Goal: Task Accomplishment & Management: Complete application form

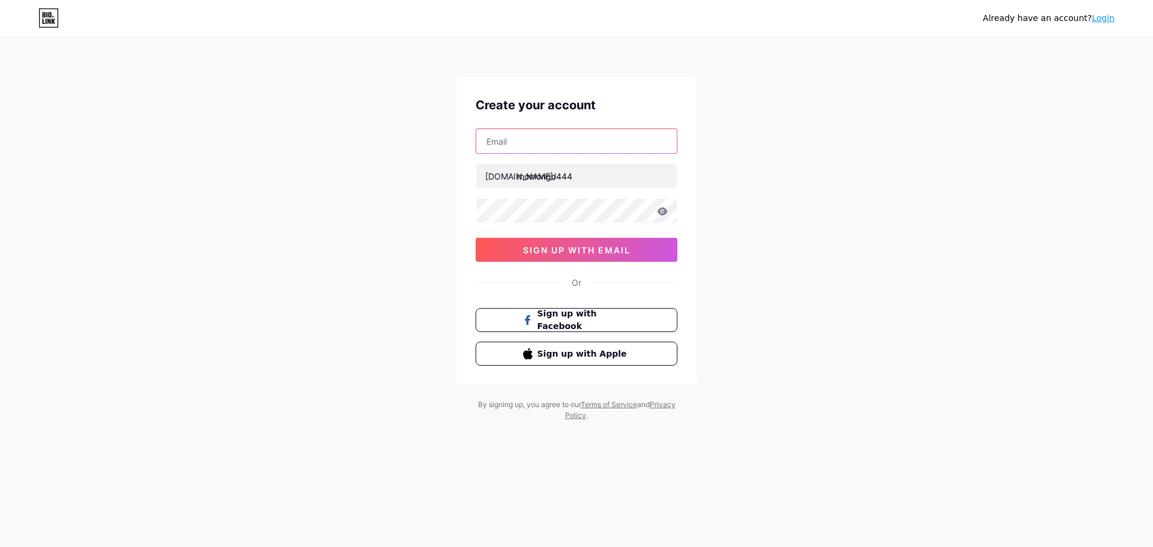
click at [565, 134] on input "text" at bounding box center [576, 141] width 201 height 24
type input "[EMAIL_ADDRESS][DOMAIN_NAME]"
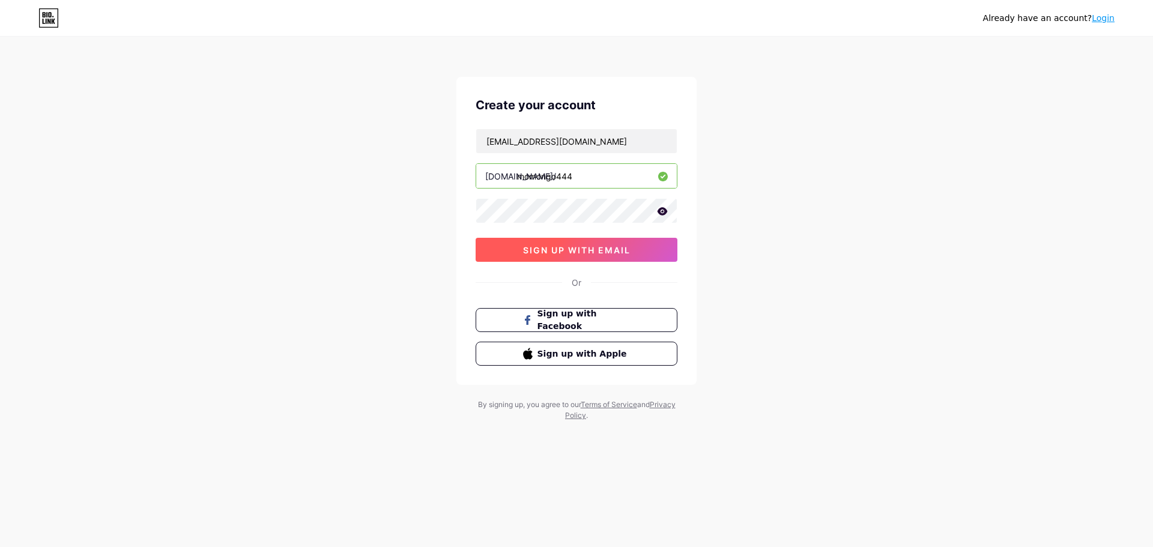
click at [594, 243] on button "sign up with email" at bounding box center [576, 250] width 202 height 24
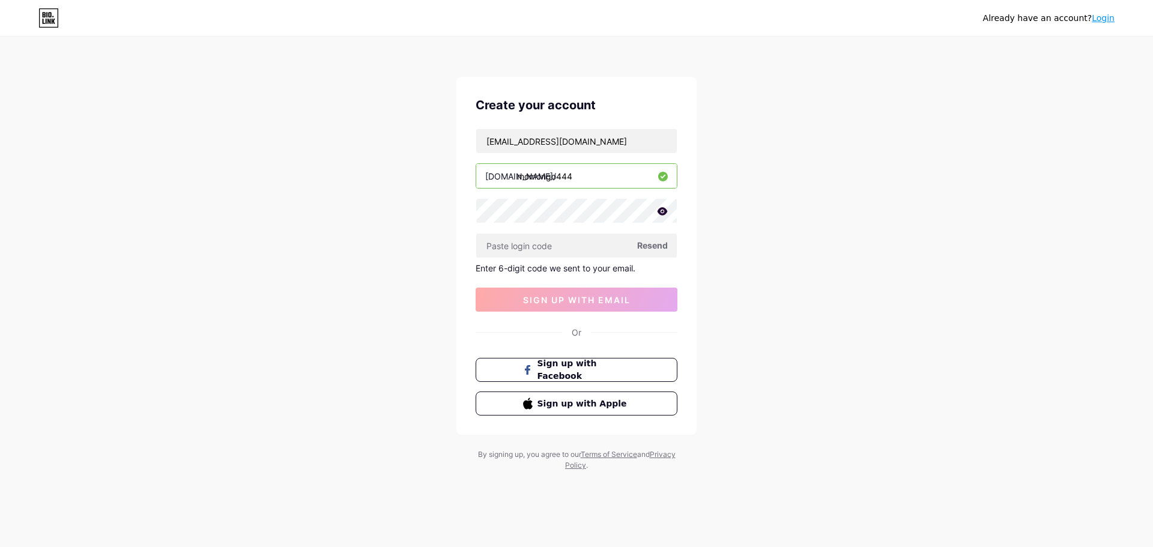
click at [662, 240] on span "Resend" at bounding box center [652, 245] width 31 height 13
paste input "519316"
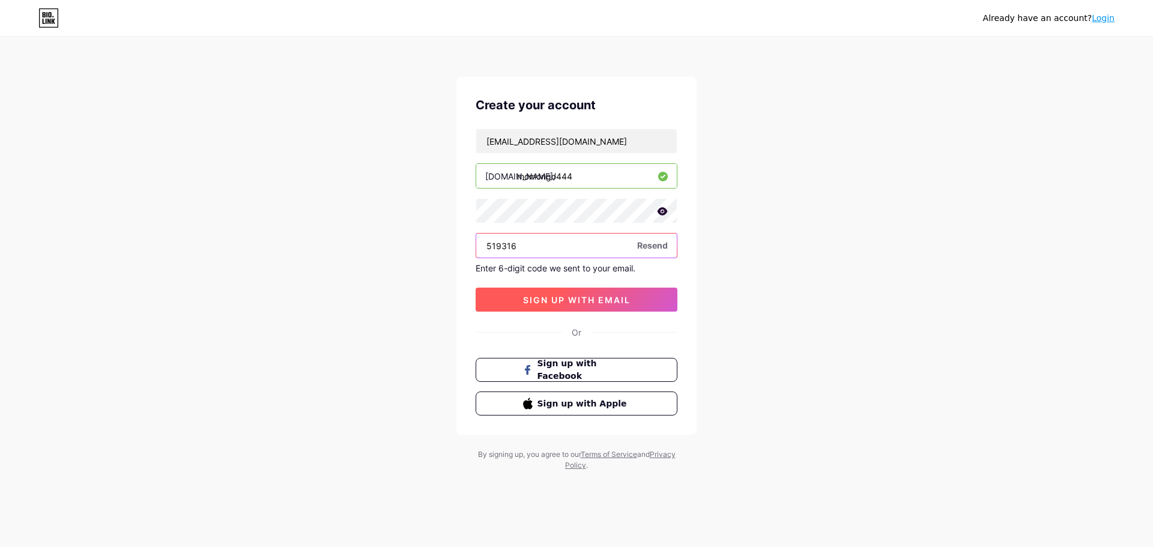
type input "519316"
click at [564, 294] on button "sign up with email" at bounding box center [576, 300] width 202 height 24
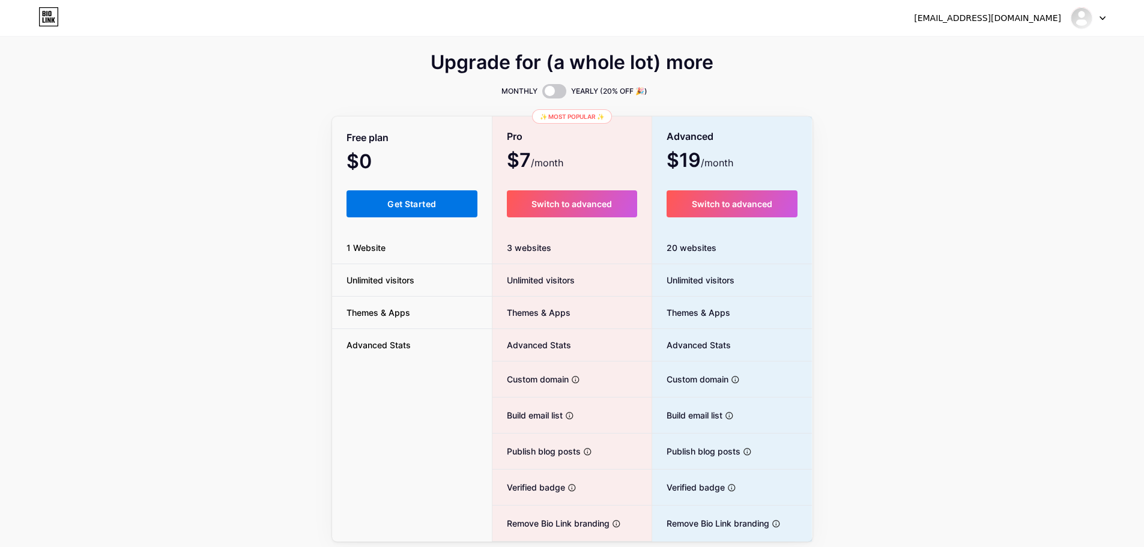
click at [411, 208] on span "Get Started" at bounding box center [411, 204] width 49 height 10
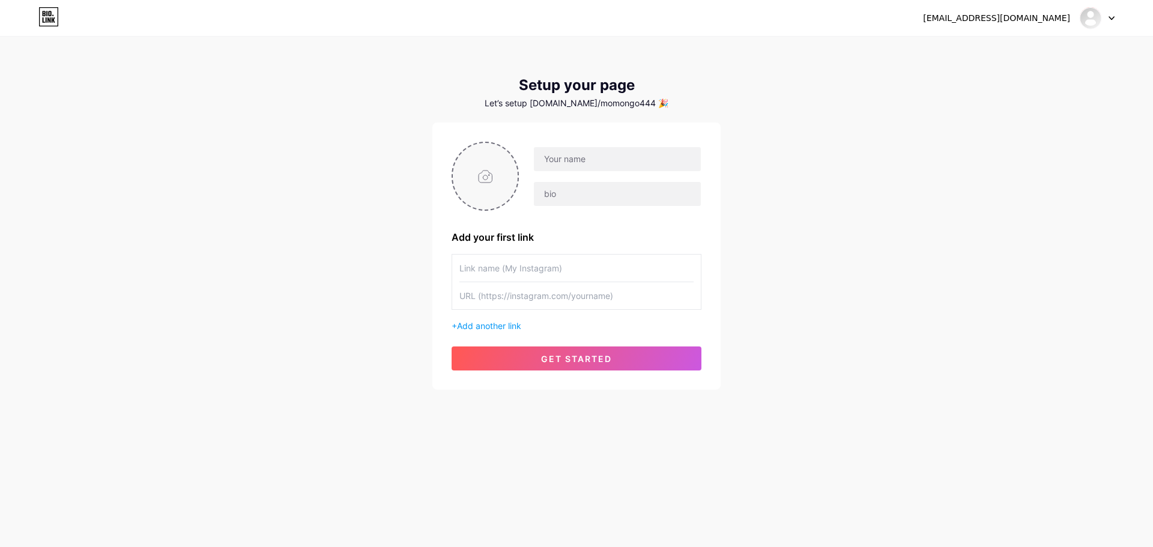
click at [481, 166] on input "file" at bounding box center [485, 176] width 65 height 67
click at [492, 322] on span "Add another link" at bounding box center [489, 326] width 64 height 10
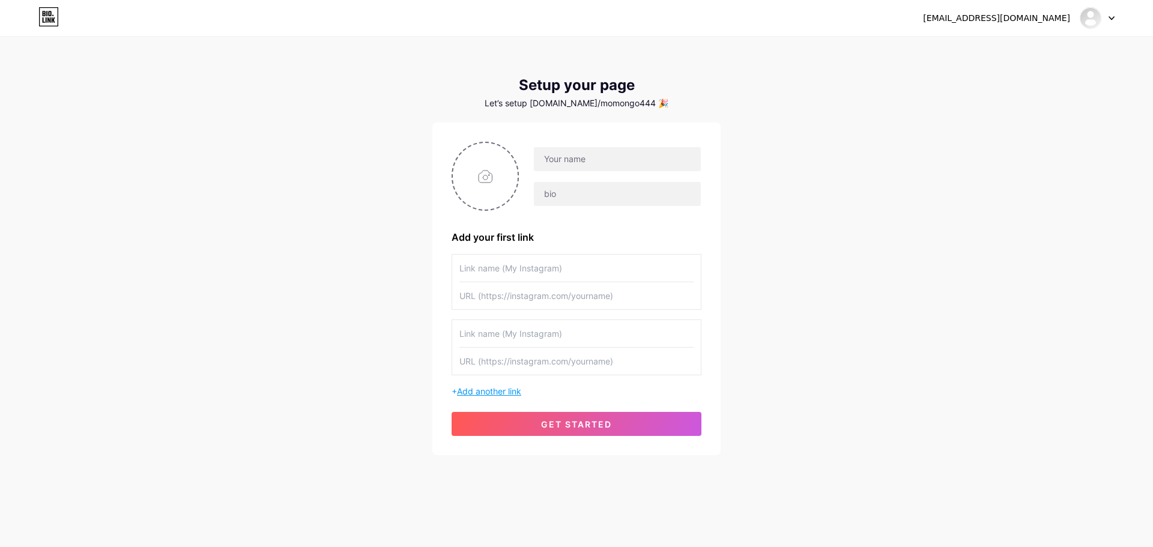
click at [504, 388] on span "Add another link" at bounding box center [489, 391] width 64 height 10
